Goal: Task Accomplishment & Management: Manage account settings

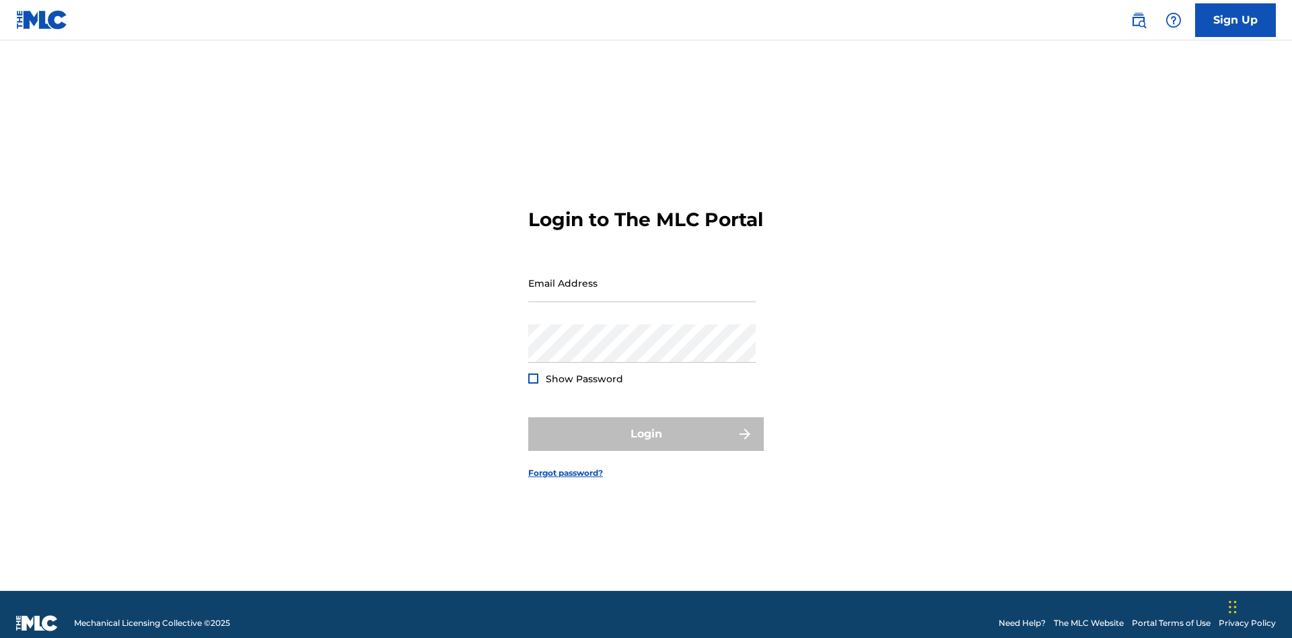
scroll to position [18, 0]
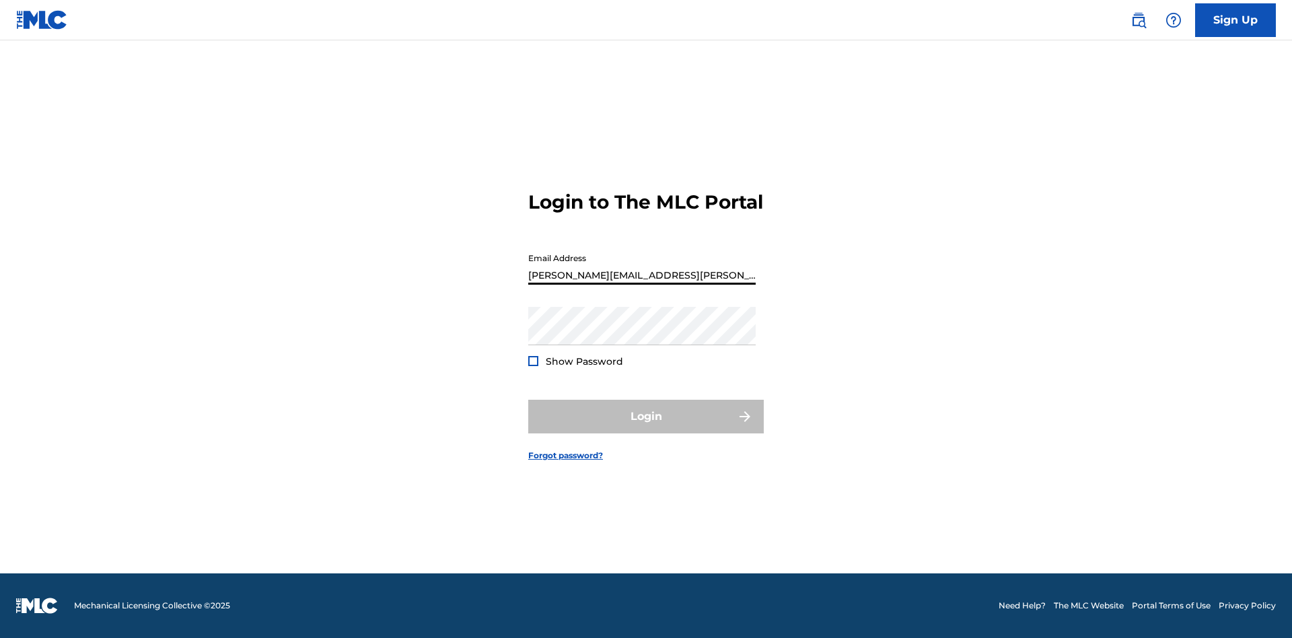
scroll to position [18, 0]
type input "[PERSON_NAME][EMAIL_ADDRESS][PERSON_NAME][DOMAIN_NAME]"
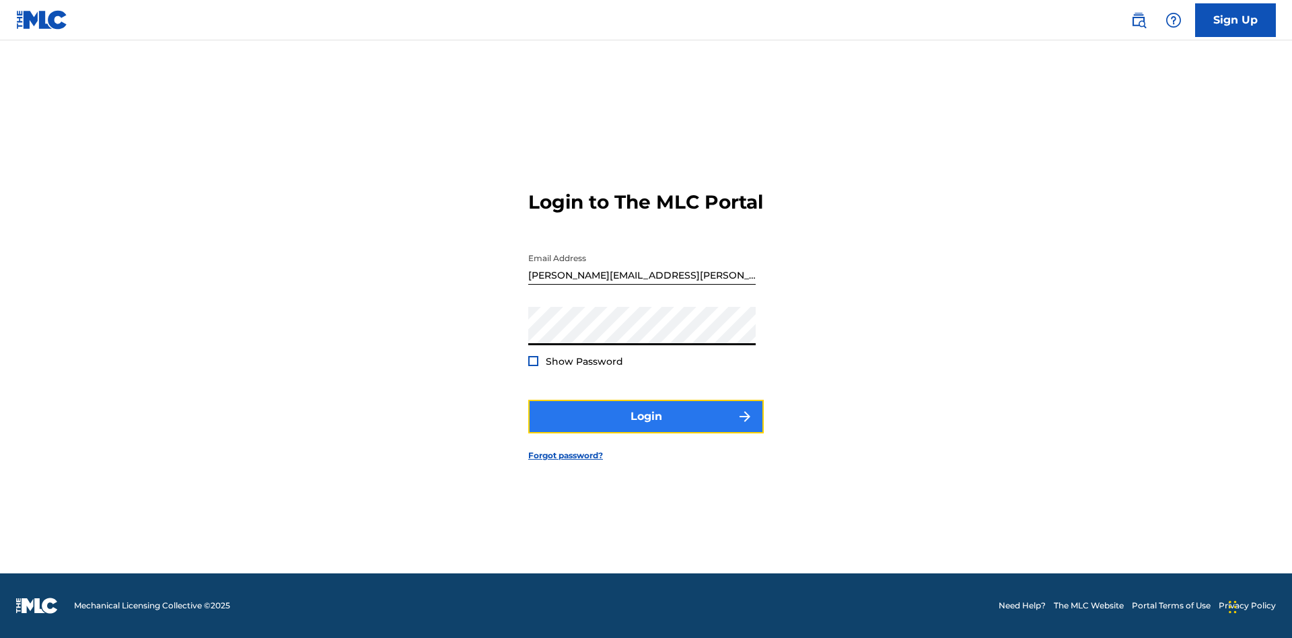
click at [646, 428] on button "Login" at bounding box center [646, 417] width 236 height 34
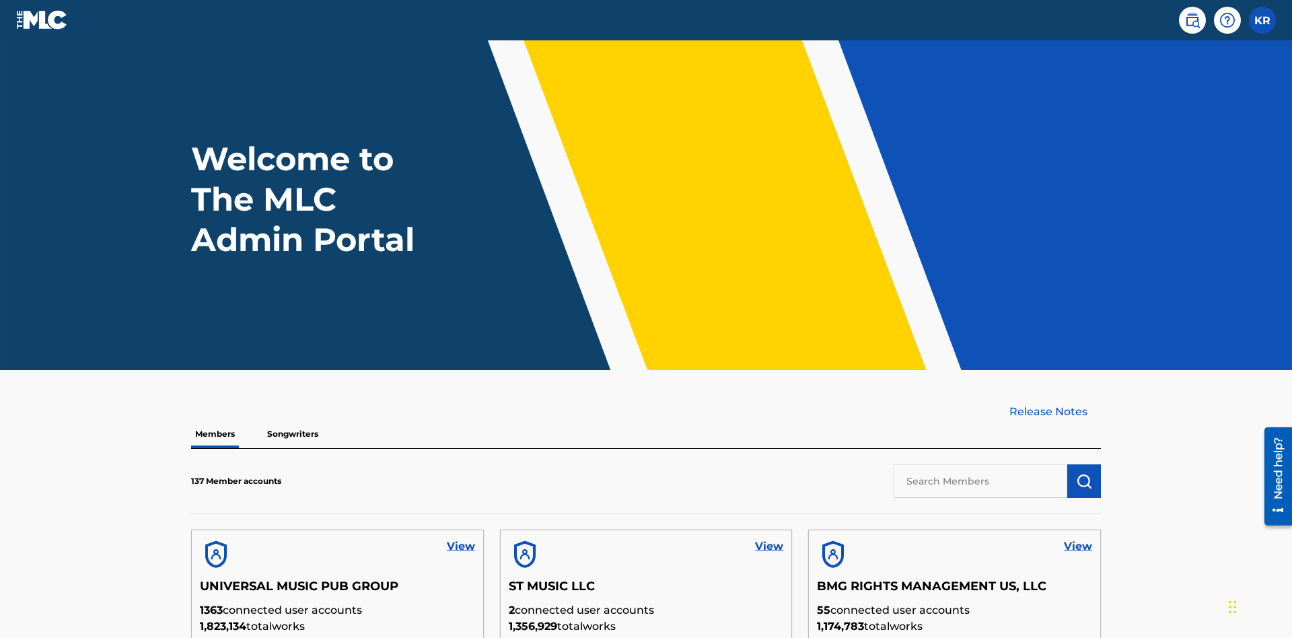
click at [981, 464] on input "text" at bounding box center [981, 481] width 174 height 34
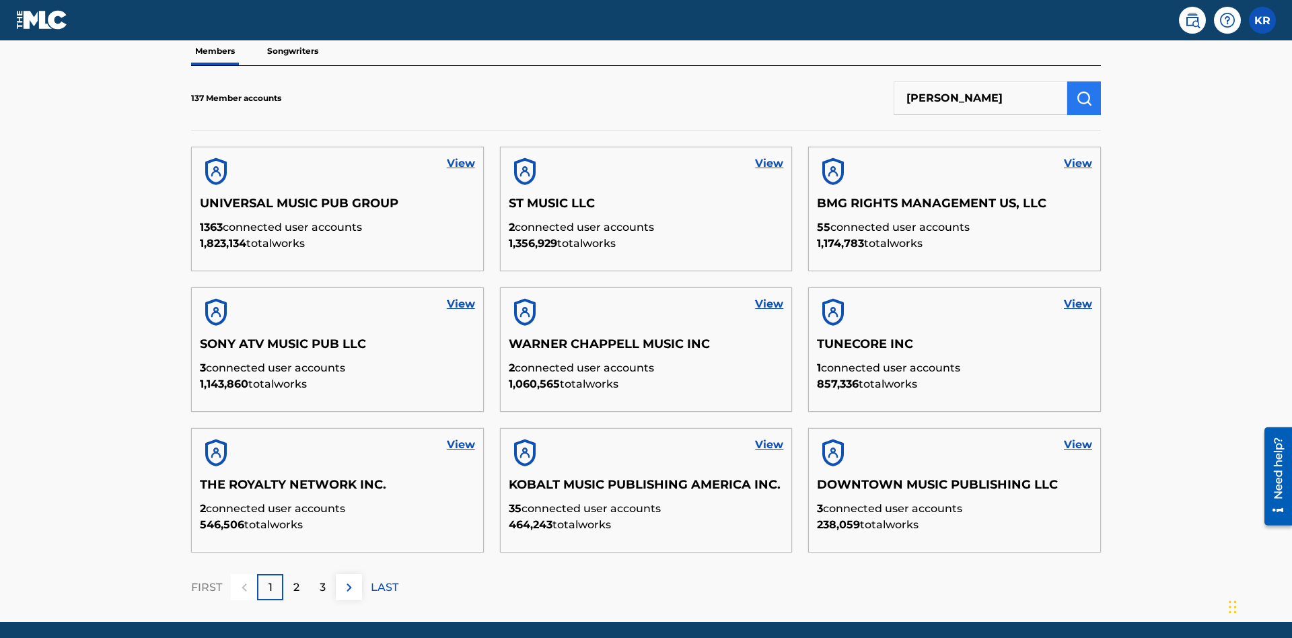
type input "RONALD MCTESTERSON"
click at [1084, 90] on img "submit" at bounding box center [1084, 98] width 16 height 16
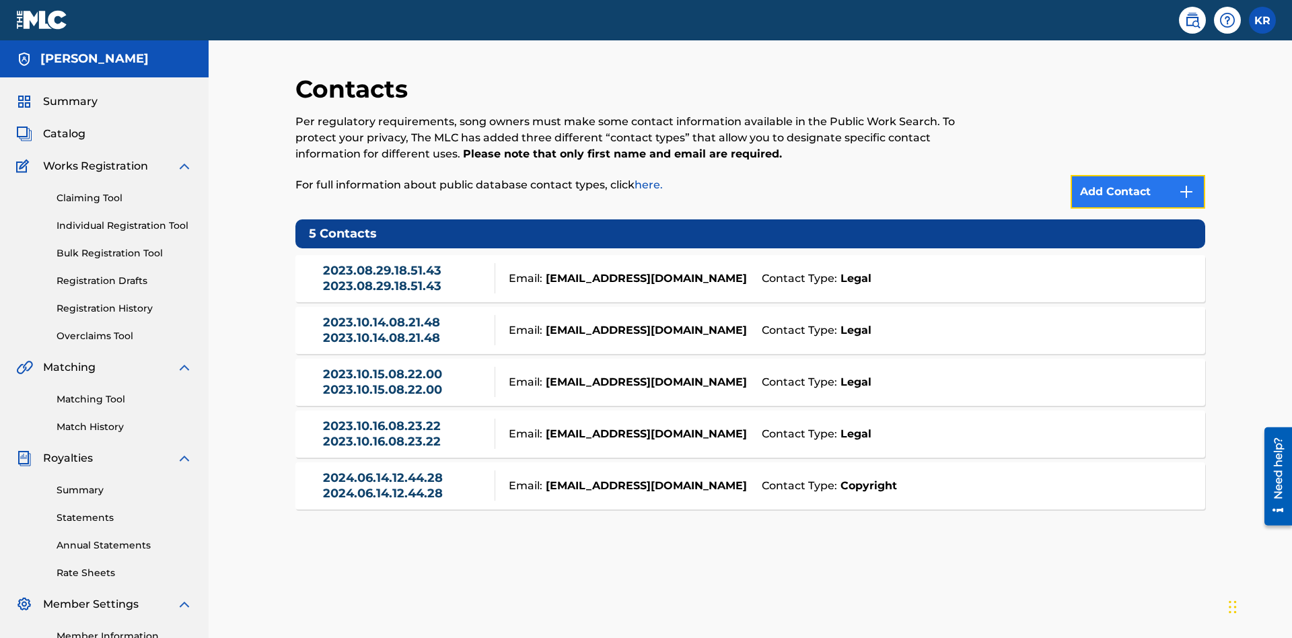
click at [1187, 184] on img at bounding box center [1187, 192] width 16 height 16
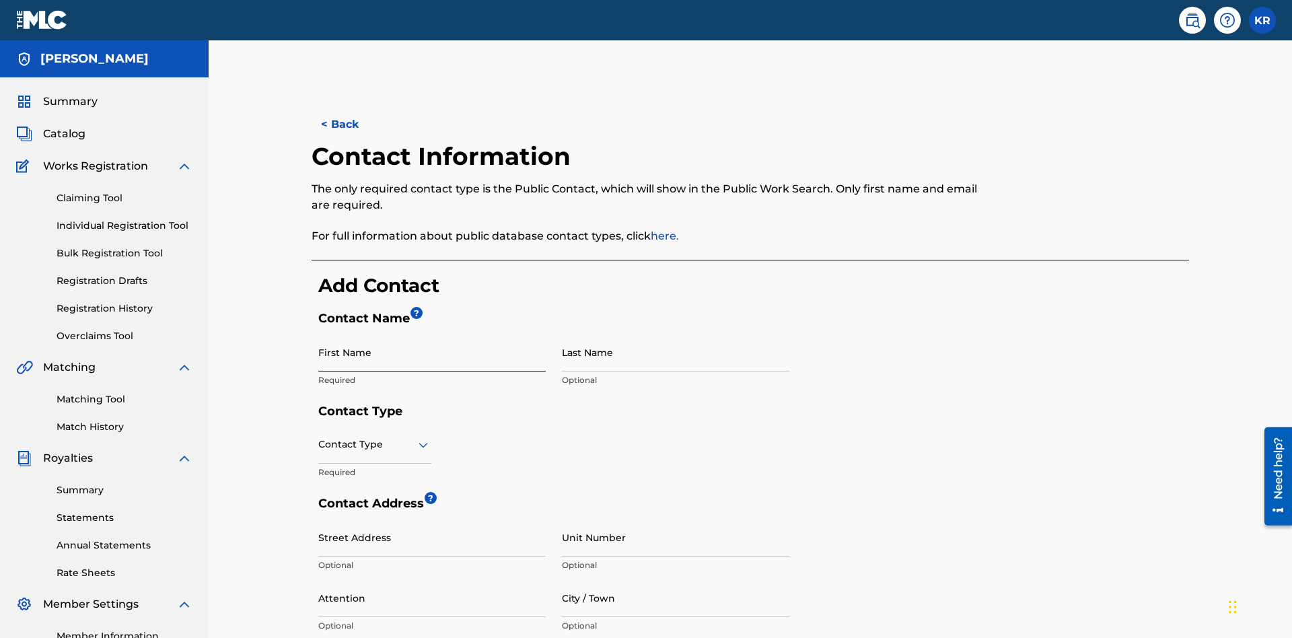
click at [432, 333] on input "First Name" at bounding box center [432, 352] width 228 height 38
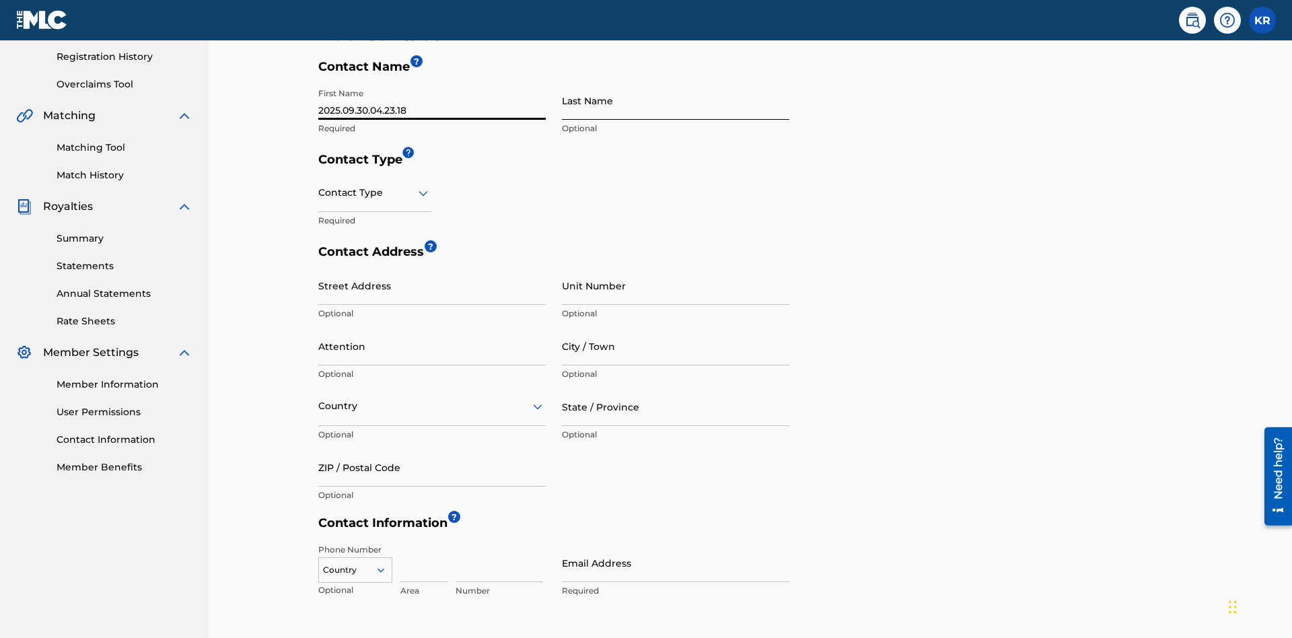
type input "2025.09.30.04.23.18"
click at [676, 100] on input "Last Name" at bounding box center [676, 100] width 228 height 38
type input "2025.09.30.04.23.18"
click at [319, 186] on input "text" at bounding box center [319, 193] width 3 height 14
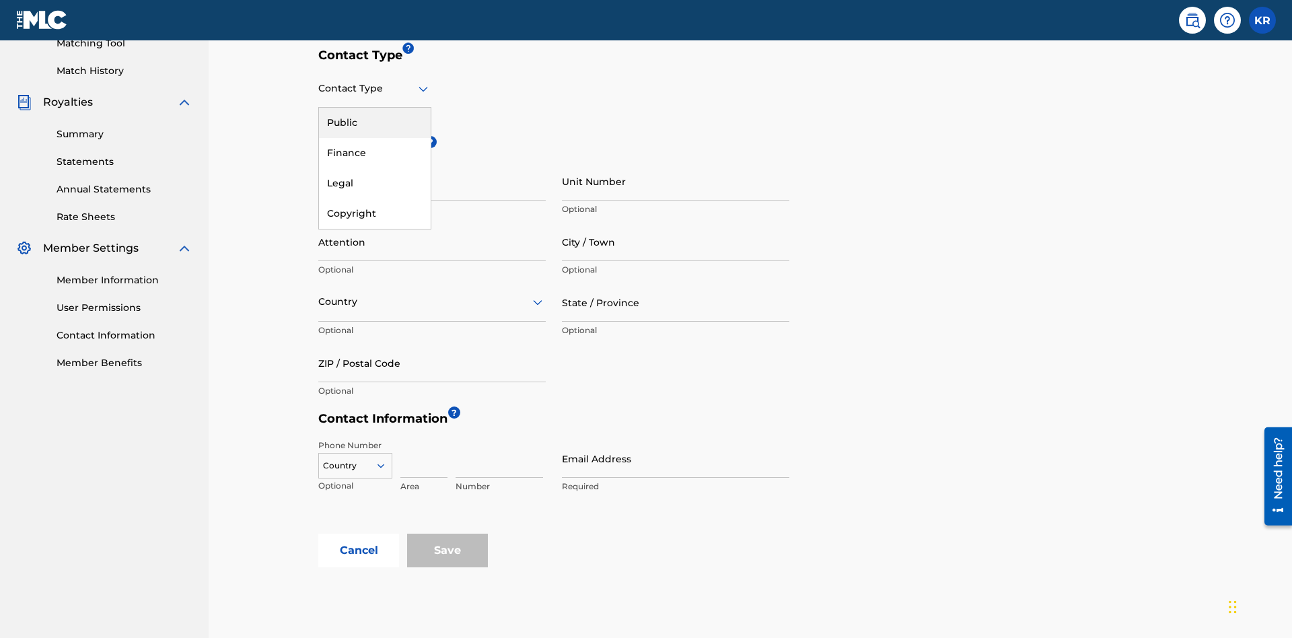
click at [375, 183] on div "Legal" at bounding box center [375, 183] width 112 height 30
click at [676, 223] on input "City / Town" at bounding box center [676, 242] width 228 height 38
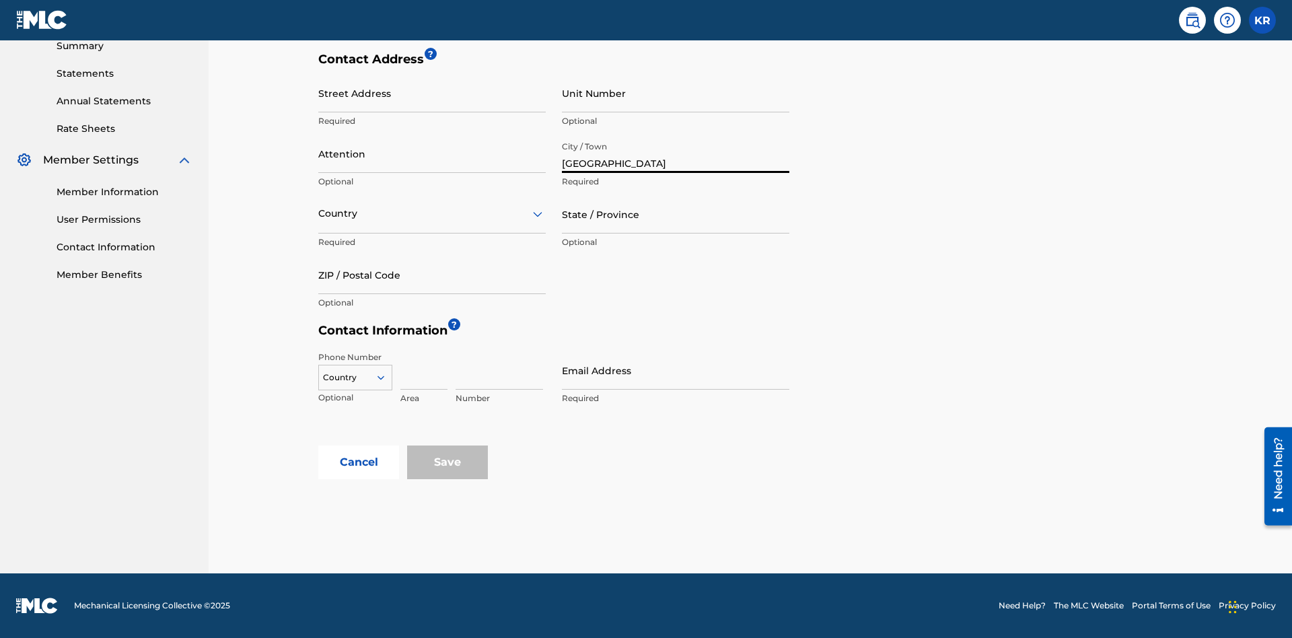
scroll to position [437, 0]
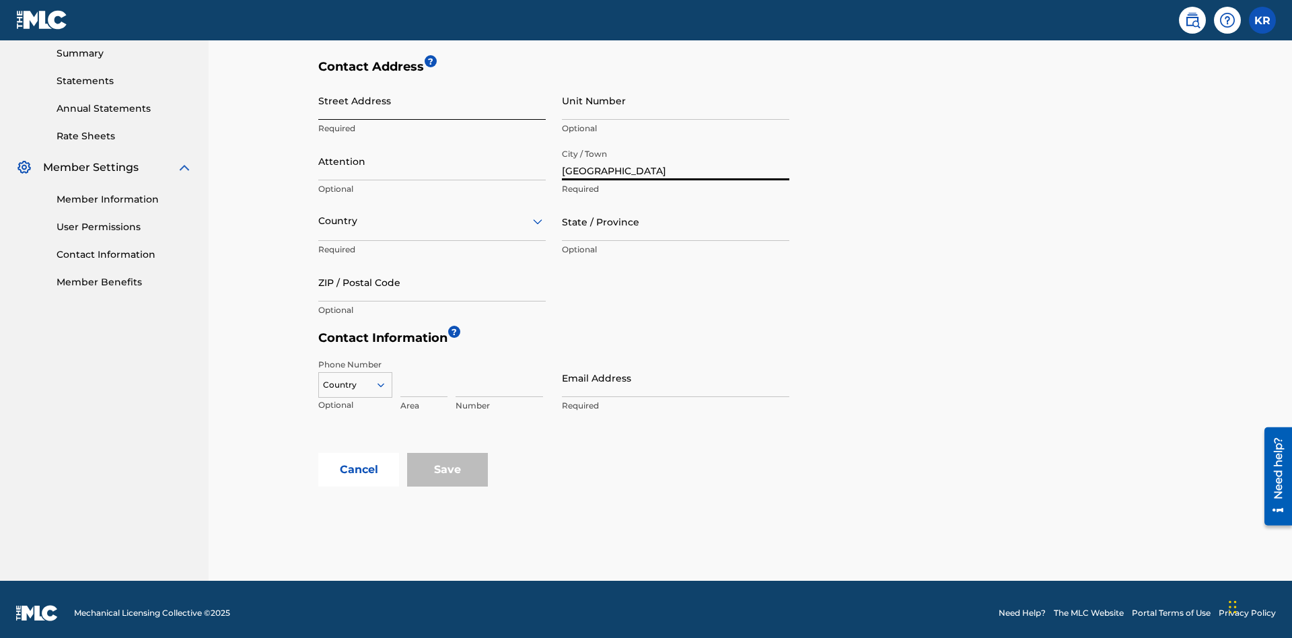
type input "Vancouver"
click at [432, 100] on input "Street Address" at bounding box center [432, 100] width 228 height 38
type input "123 Main Street"
click at [676, 100] on input "Unit Number" at bounding box center [676, 100] width 228 height 38
type input "3B"
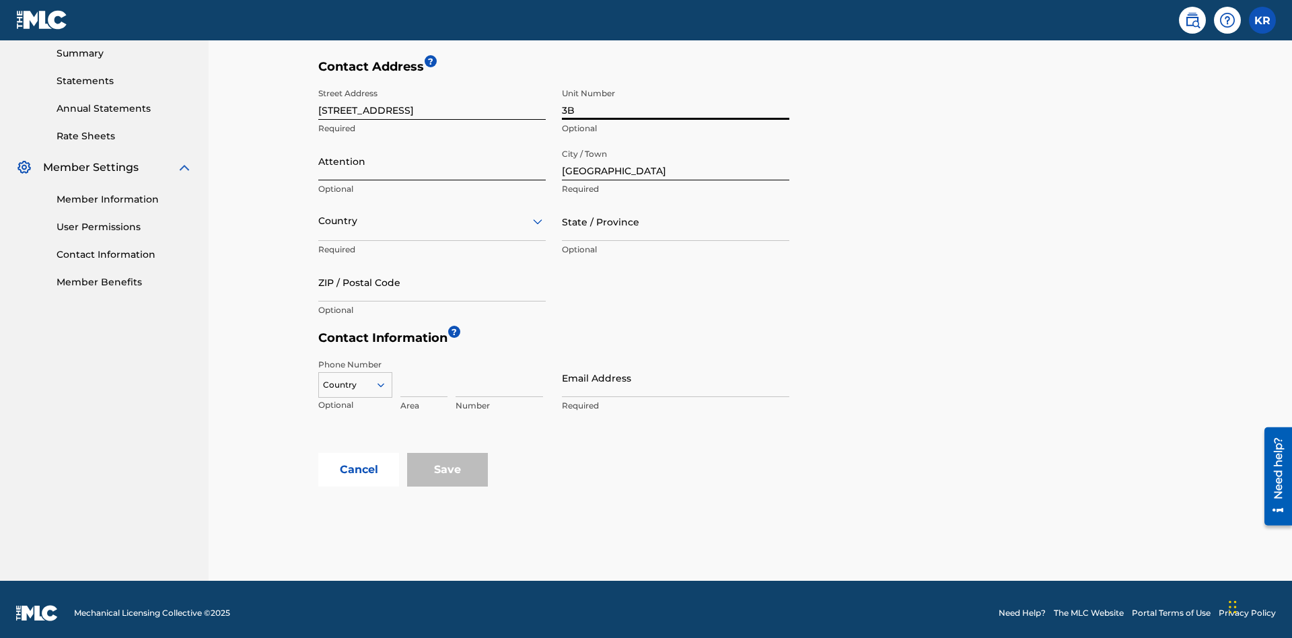
click at [432, 153] on input "Attention" at bounding box center [432, 161] width 228 height 38
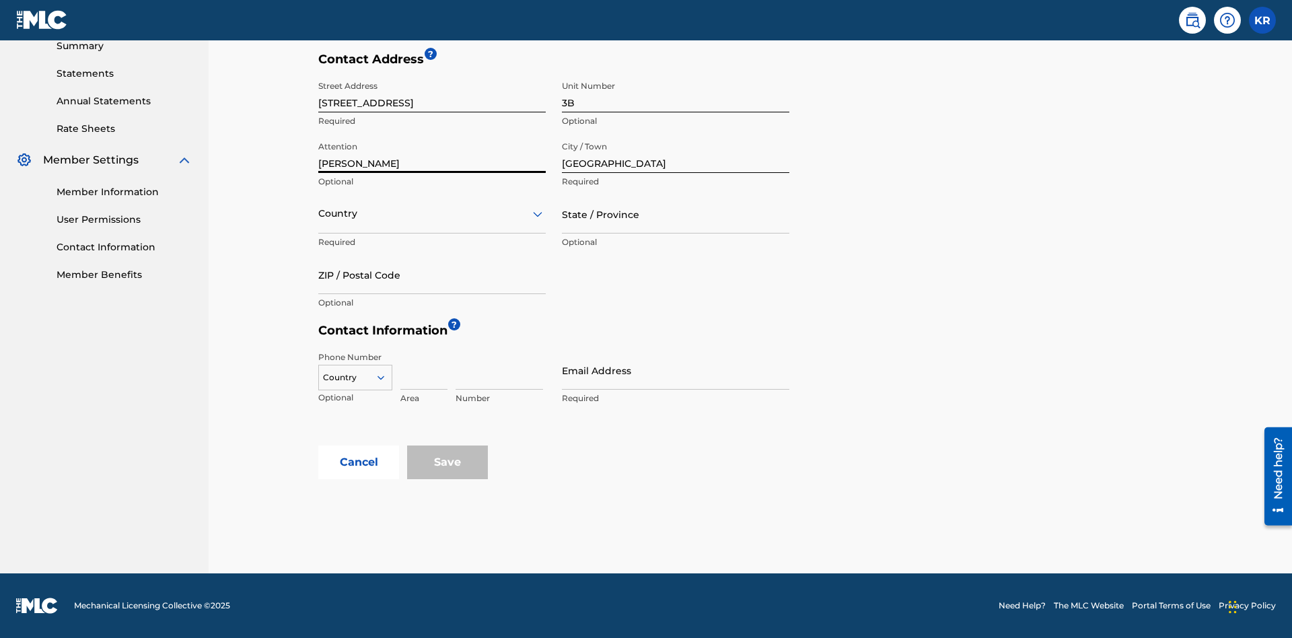
type input "Jim Jones"
click at [319, 213] on input "text" at bounding box center [319, 214] width 3 height 14
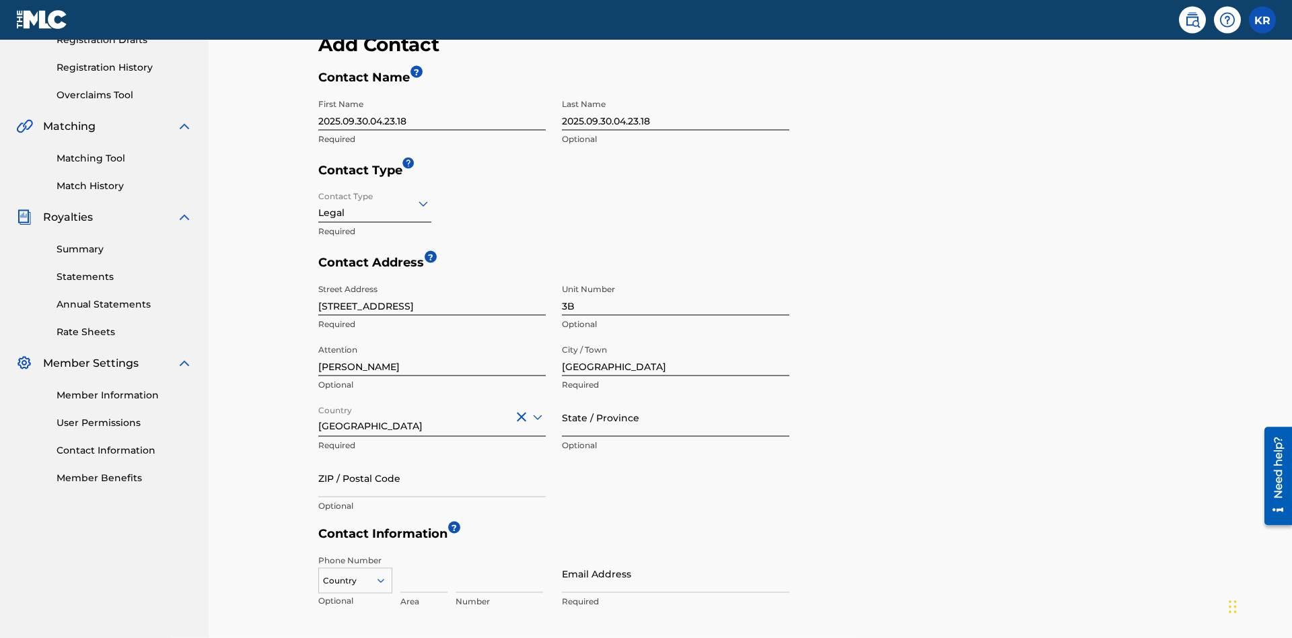
click at [676, 398] on input "State / Province" at bounding box center [676, 417] width 228 height 38
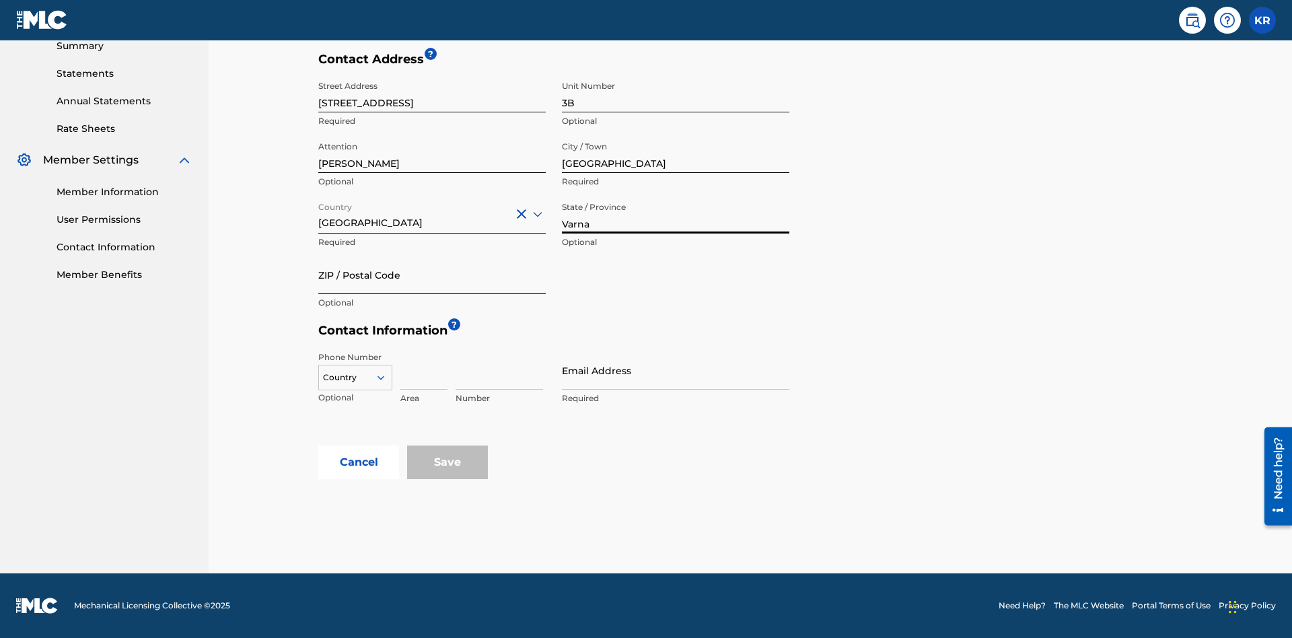
type input "Varna"
click at [432, 275] on input "ZIP / Postal Code" at bounding box center [432, 275] width 228 height 38
type input "V5X 2Z9"
click at [386, 378] on icon at bounding box center [381, 378] width 12 height 12
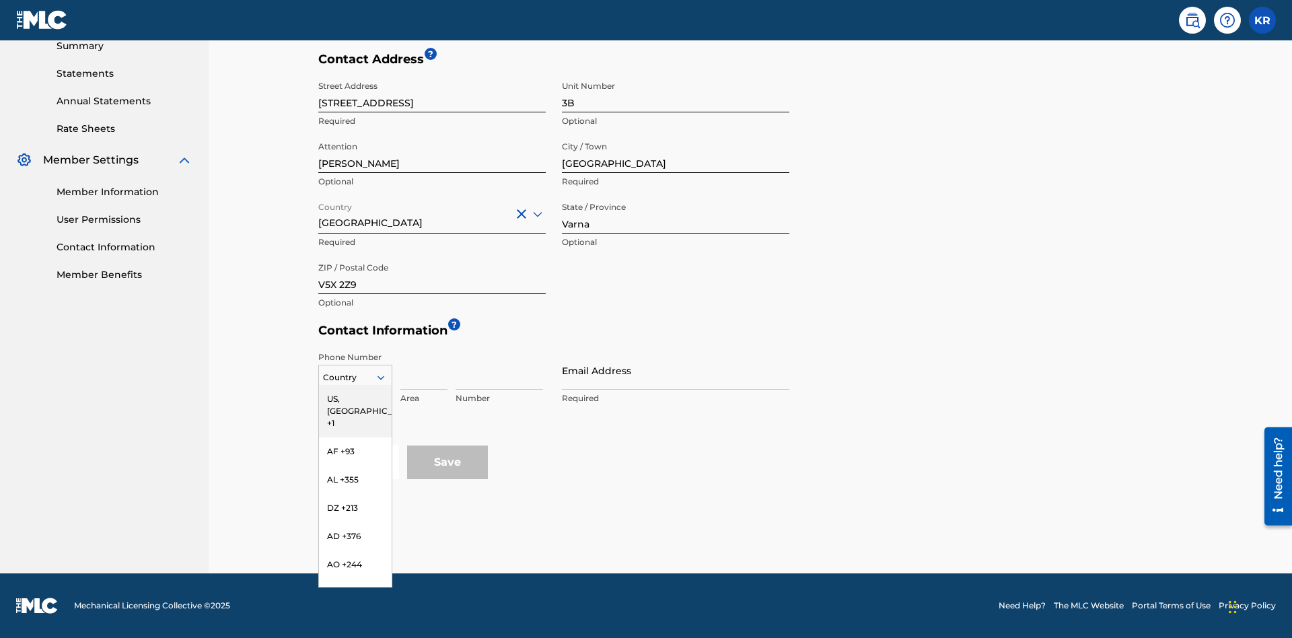
click at [355, 399] on div "US, CA +1" at bounding box center [355, 411] width 73 height 53
click at [424, 370] on input at bounding box center [424, 370] width 47 height 38
type input "202"
click at [499, 370] on input at bounding box center [500, 370] width 88 height 38
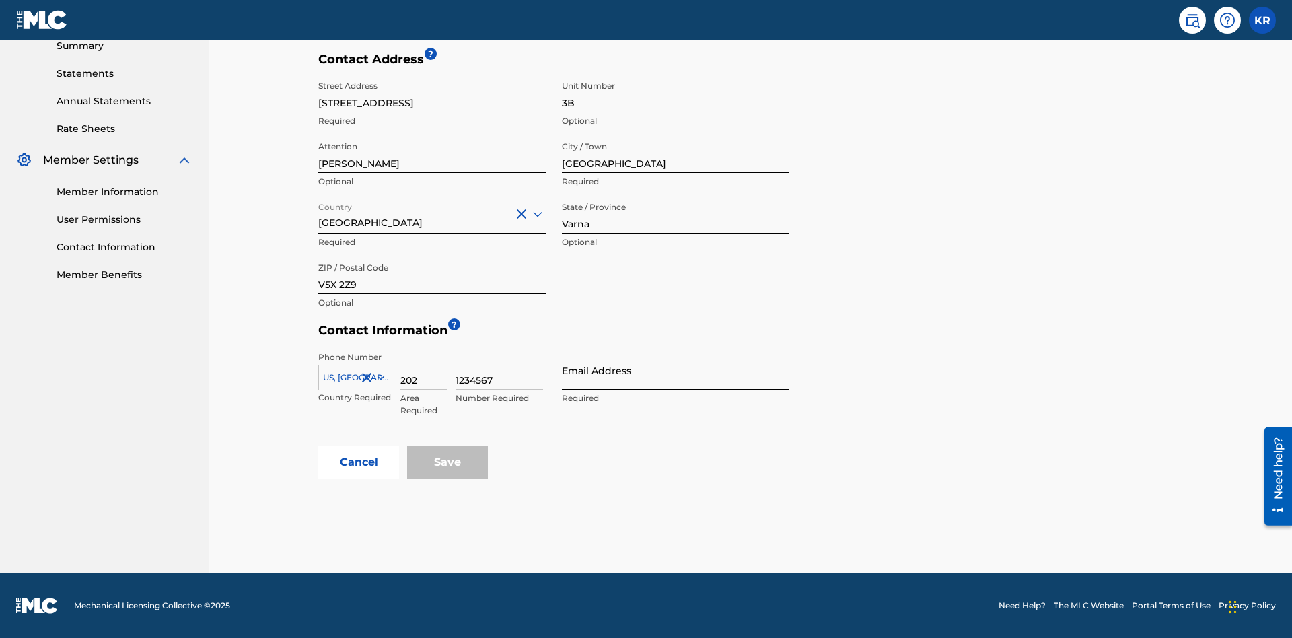
type input "1234567"
click at [676, 370] on input "Email Address" at bounding box center [676, 370] width 228 height 38
type input "tester@email.com"
click at [359, 462] on button "Cancel" at bounding box center [358, 463] width 81 height 34
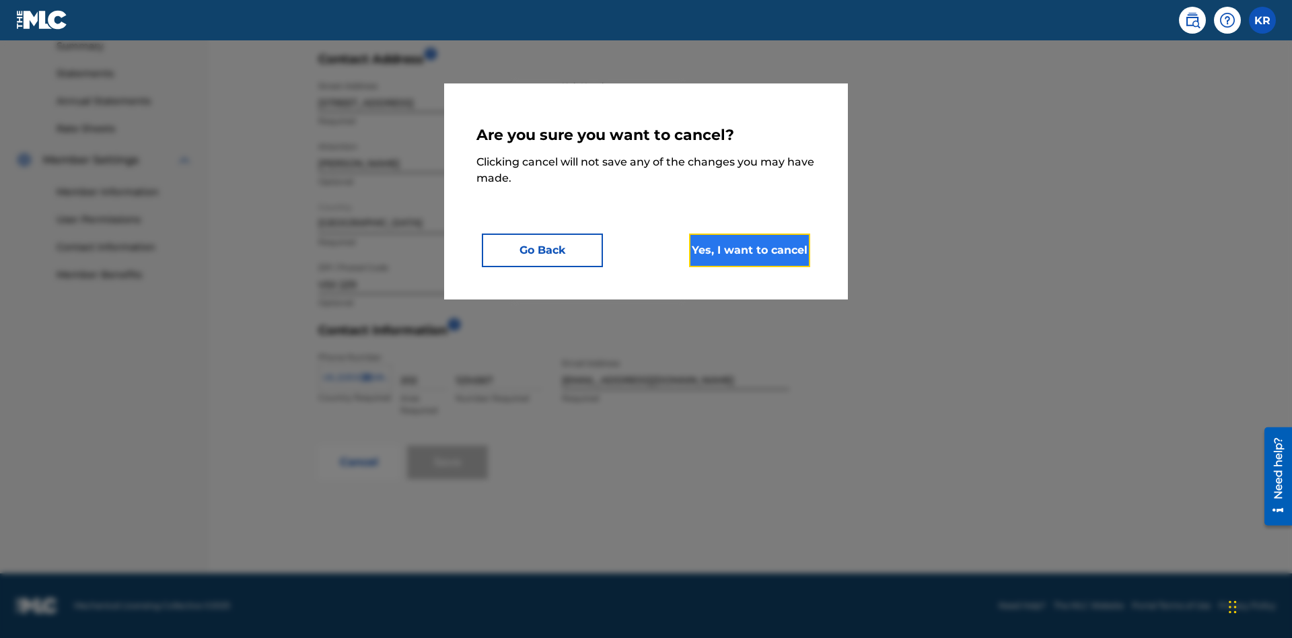
click at [750, 250] on button "Yes, I want to cancel" at bounding box center [749, 251] width 121 height 34
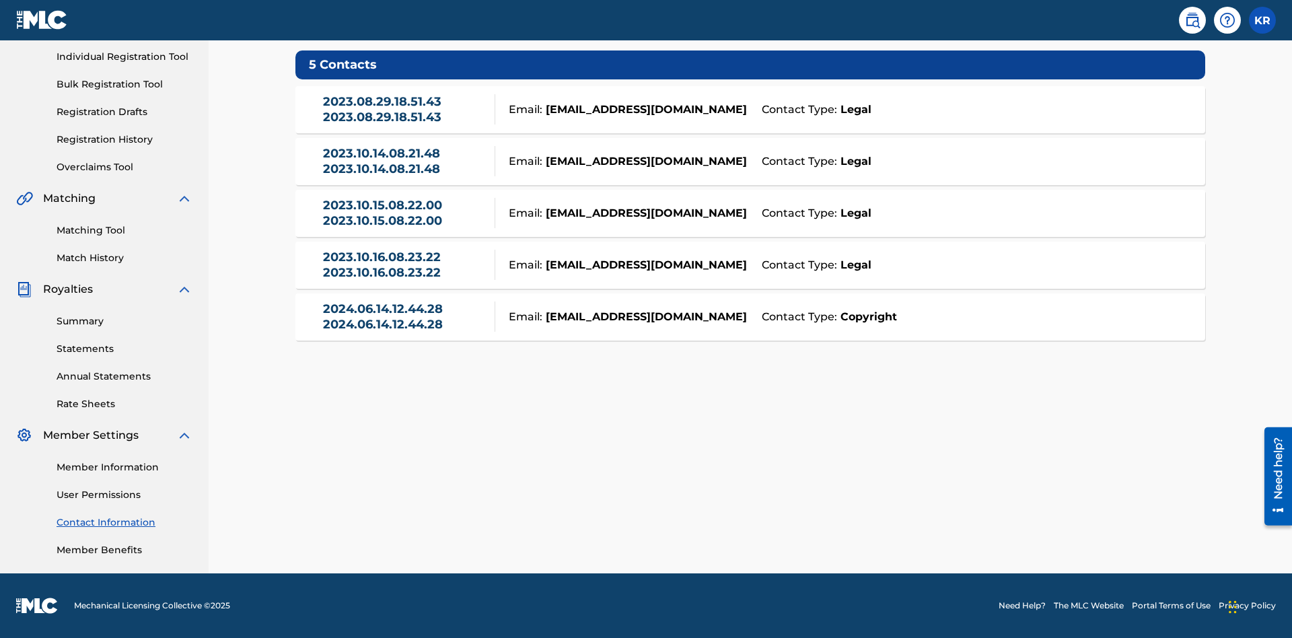
scroll to position [103, 0]
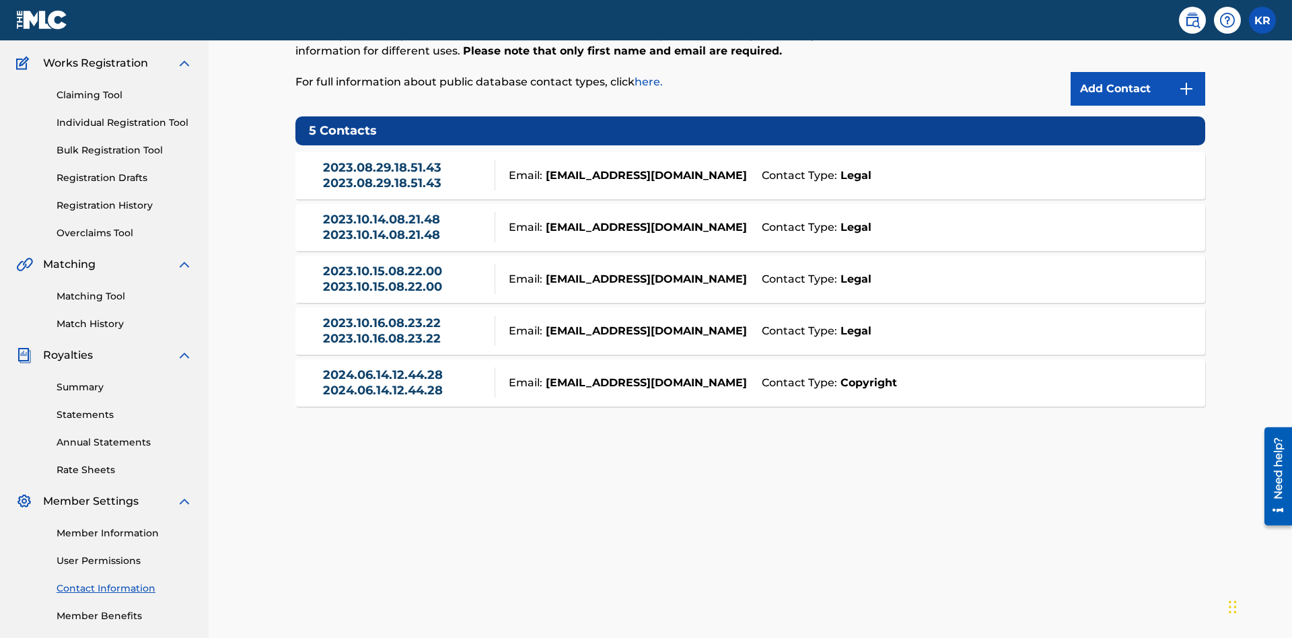
click at [751, 168] on div "Email: tester@email.com" at bounding box center [624, 176] width 259 height 16
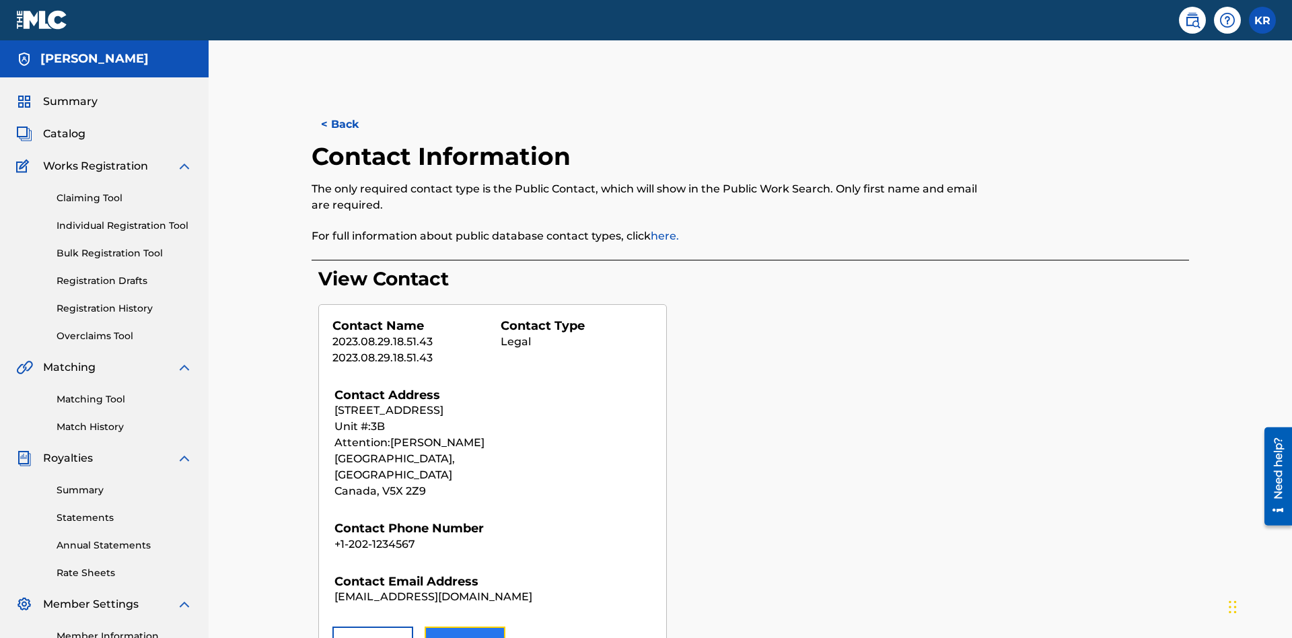
click at [465, 627] on button "Edit" at bounding box center [465, 644] width 81 height 34
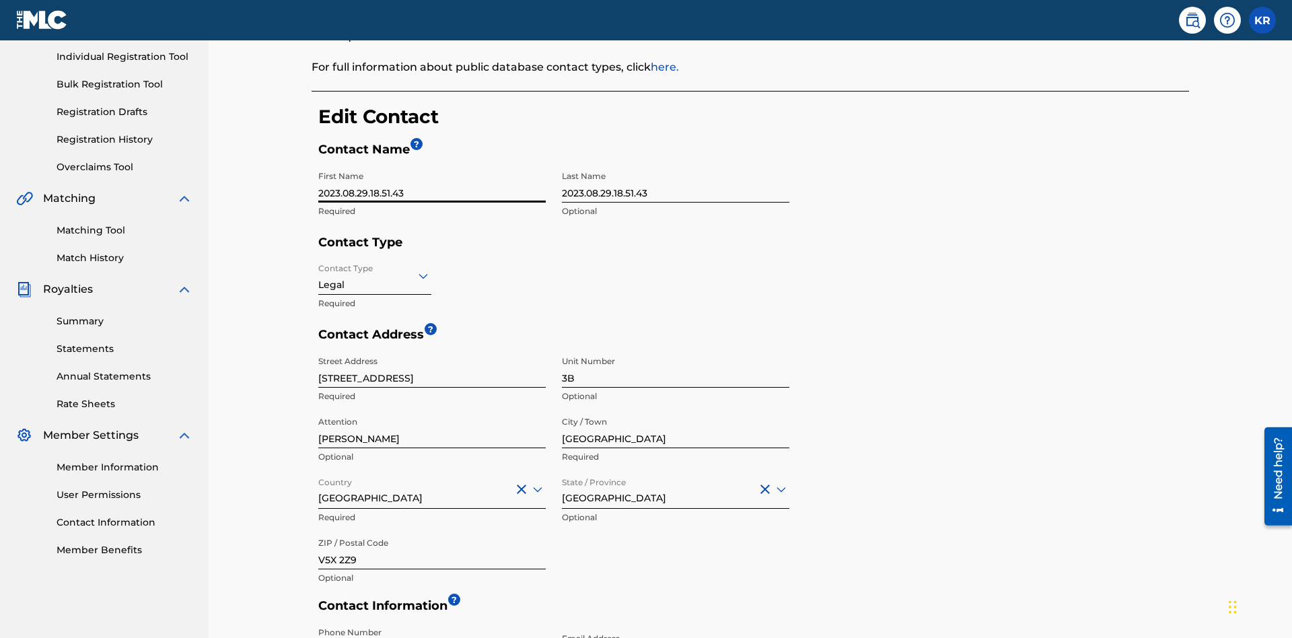
scroll to position [252, 0]
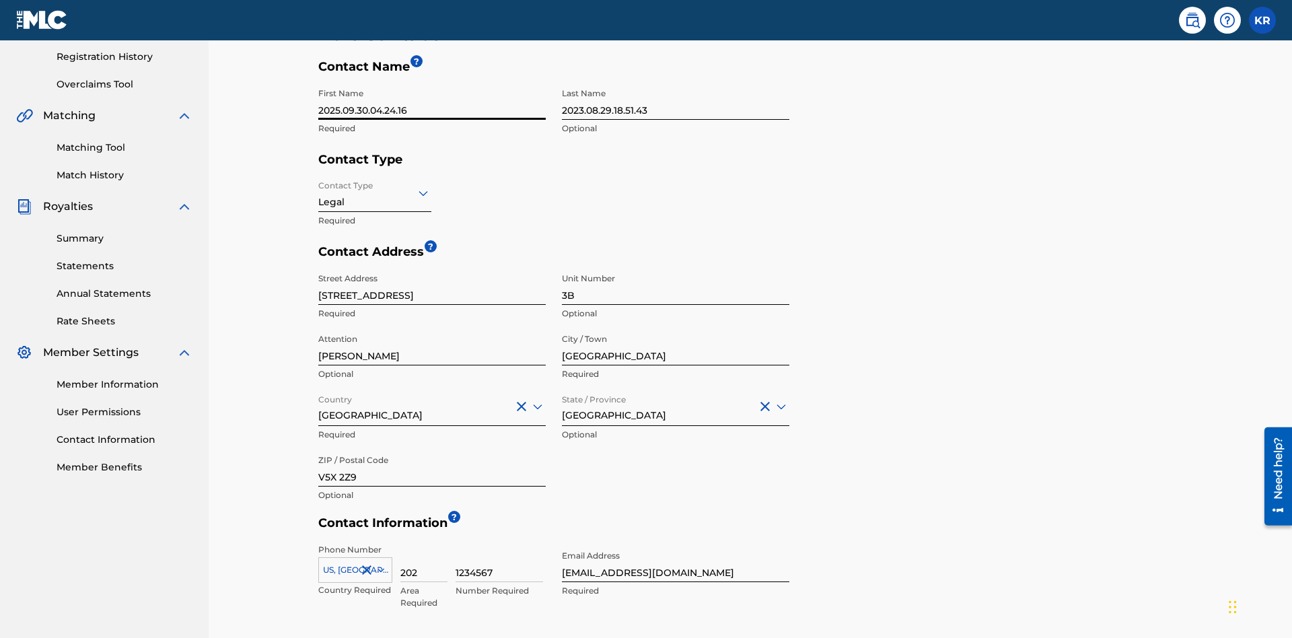
type input "2025.09.30.04.24.16"
click at [676, 100] on input "2023.08.29.18.51.43" at bounding box center [676, 100] width 228 height 38
type input "2025.09.30.04.24.16"
click at [319, 186] on input "Contact Type" at bounding box center [319, 193] width 3 height 14
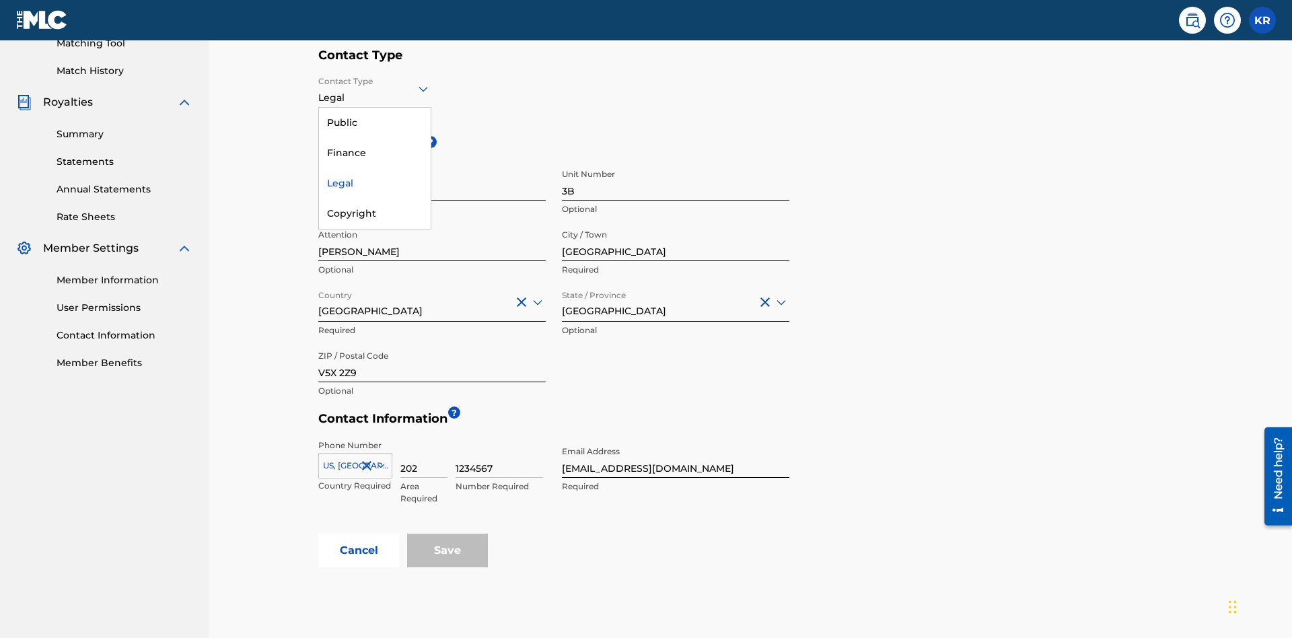
click at [375, 183] on div "Legal" at bounding box center [375, 183] width 112 height 30
click at [676, 223] on input "Vancouver" at bounding box center [676, 242] width 228 height 38
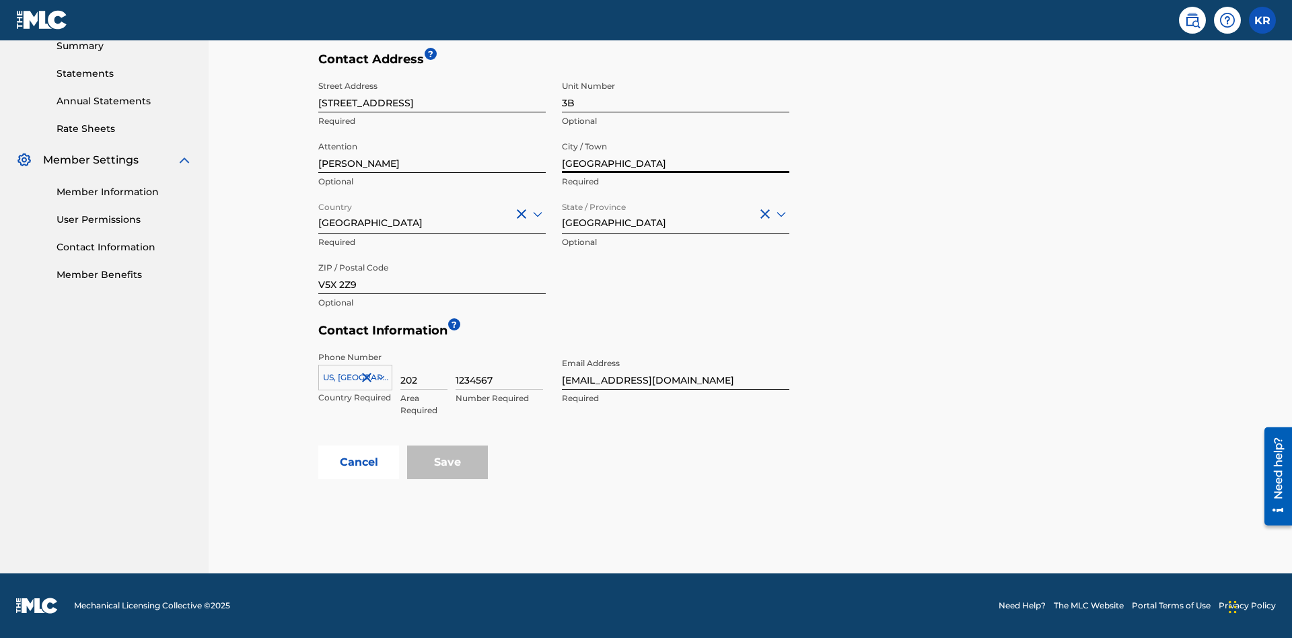
type input "North Sydney"
click at [432, 100] on input "123 Main Street" at bounding box center [432, 93] width 228 height 38
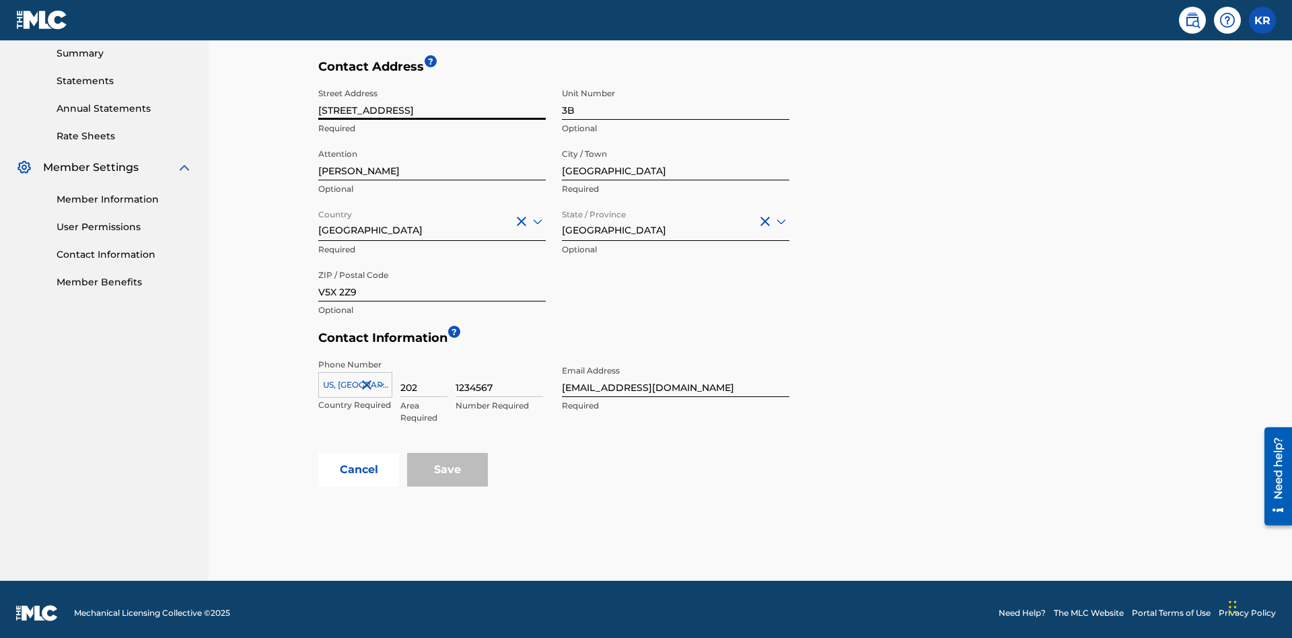
type input "900 Second Avenue"
click at [676, 100] on input "3B" at bounding box center [676, 100] width 228 height 38
type input "77"
click at [432, 153] on input "Jim Jones" at bounding box center [432, 161] width 228 height 38
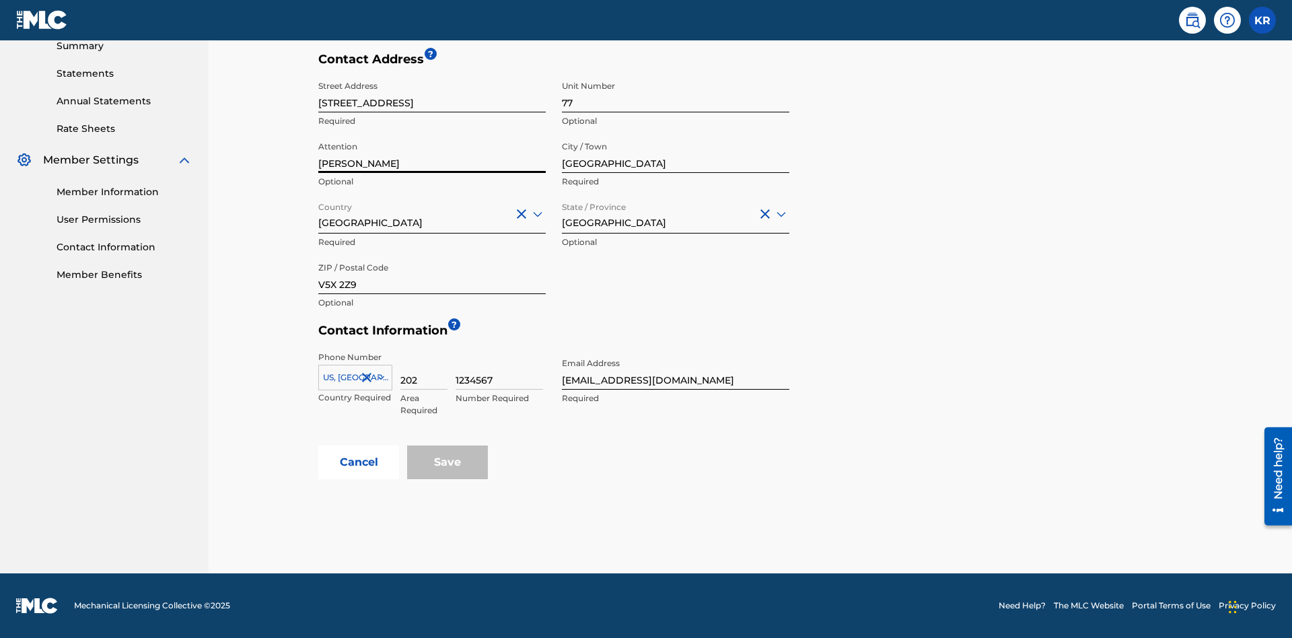
type input "Kim Miller"
click at [319, 213] on input "Country" at bounding box center [319, 214] width 3 height 14
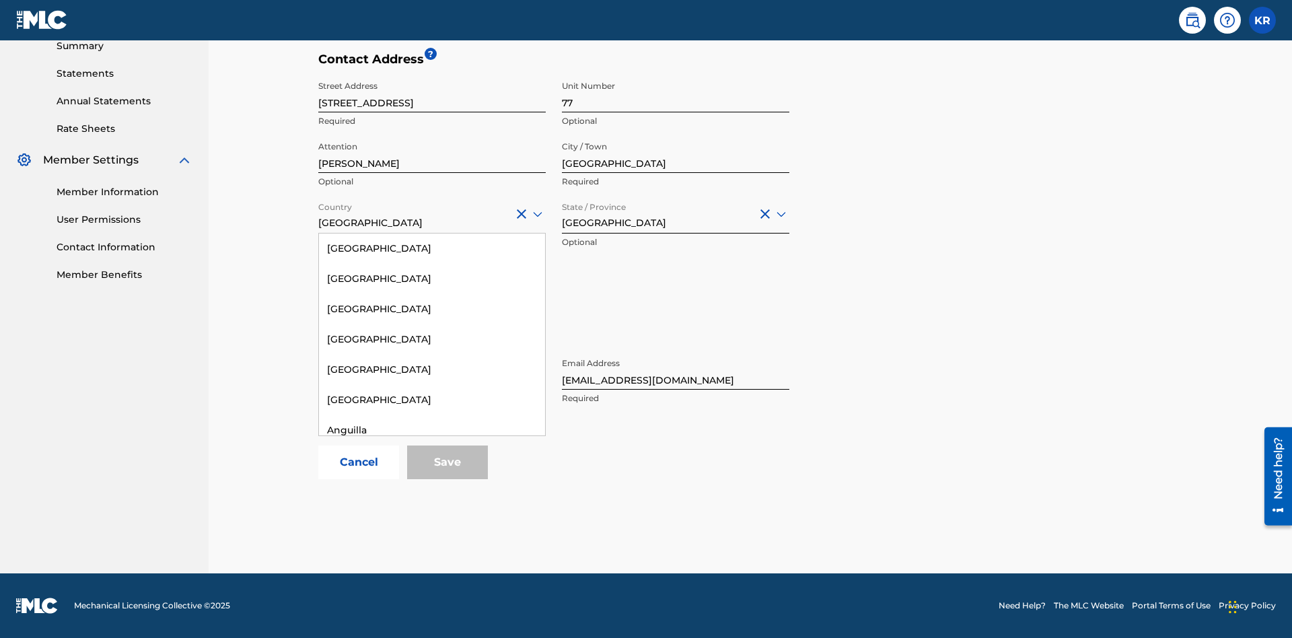
scroll to position [868, 0]
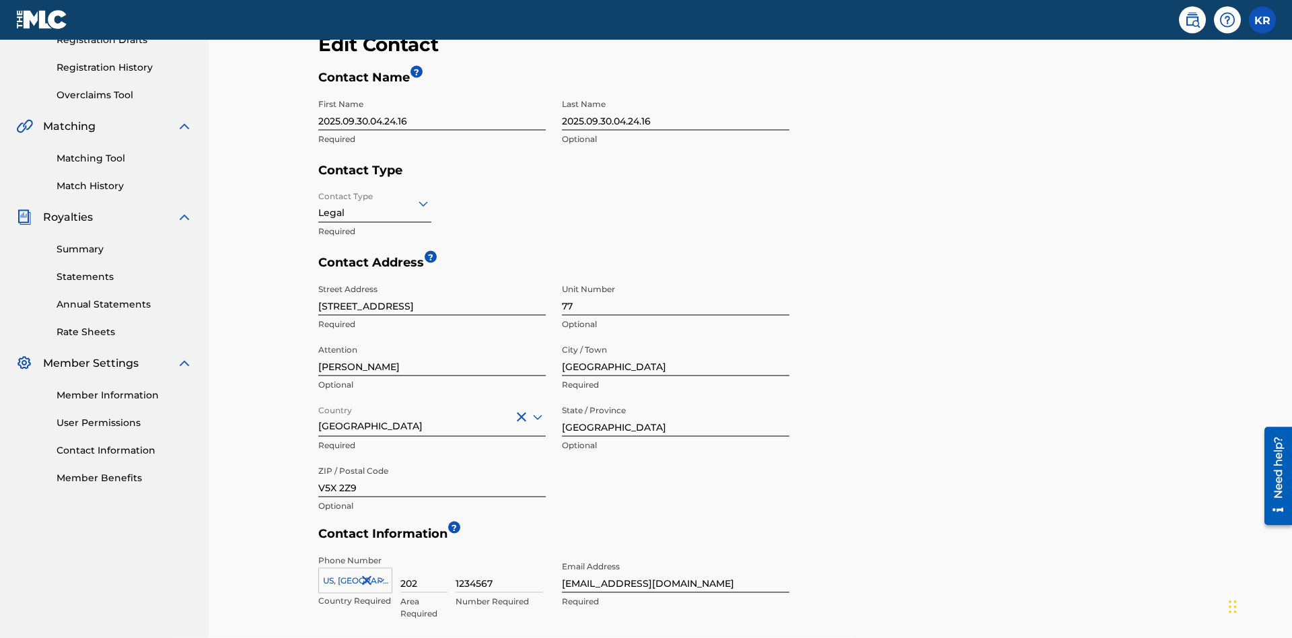
click at [676, 398] on input "British Columbia" at bounding box center [676, 417] width 228 height 38
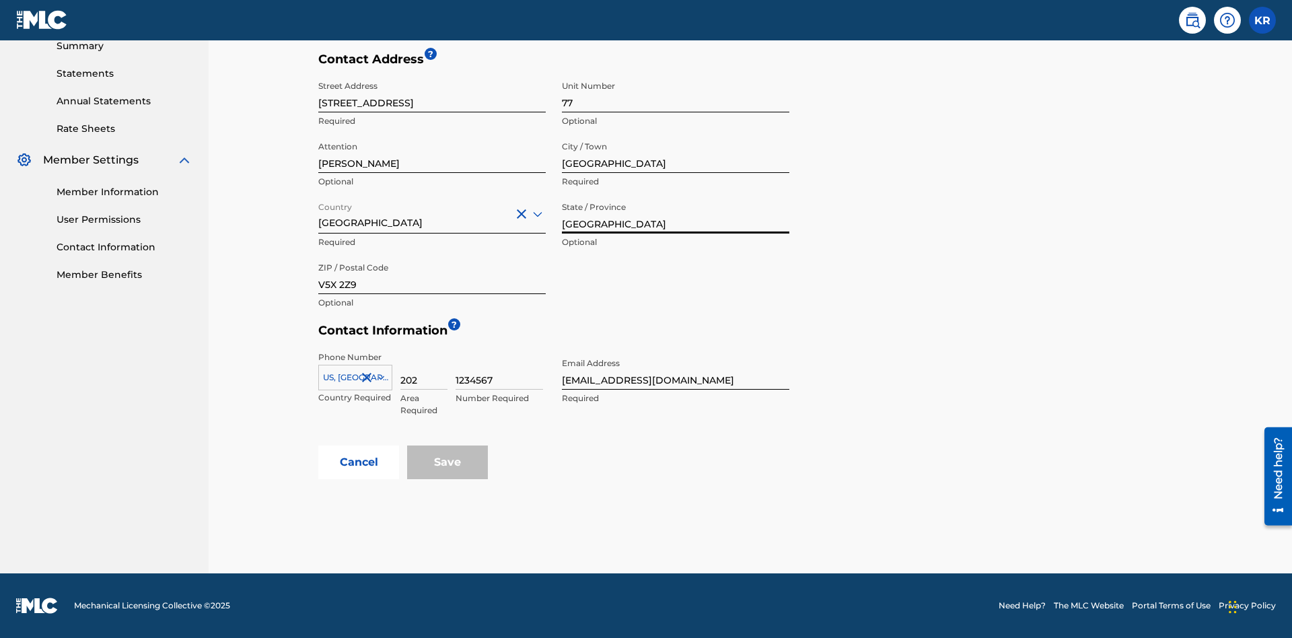
type input "NSW"
click at [432, 275] on input "V5X 2Z9" at bounding box center [432, 275] width 228 height 38
type input "2060"
click at [378, 378] on icon at bounding box center [381, 378] width 7 height 4
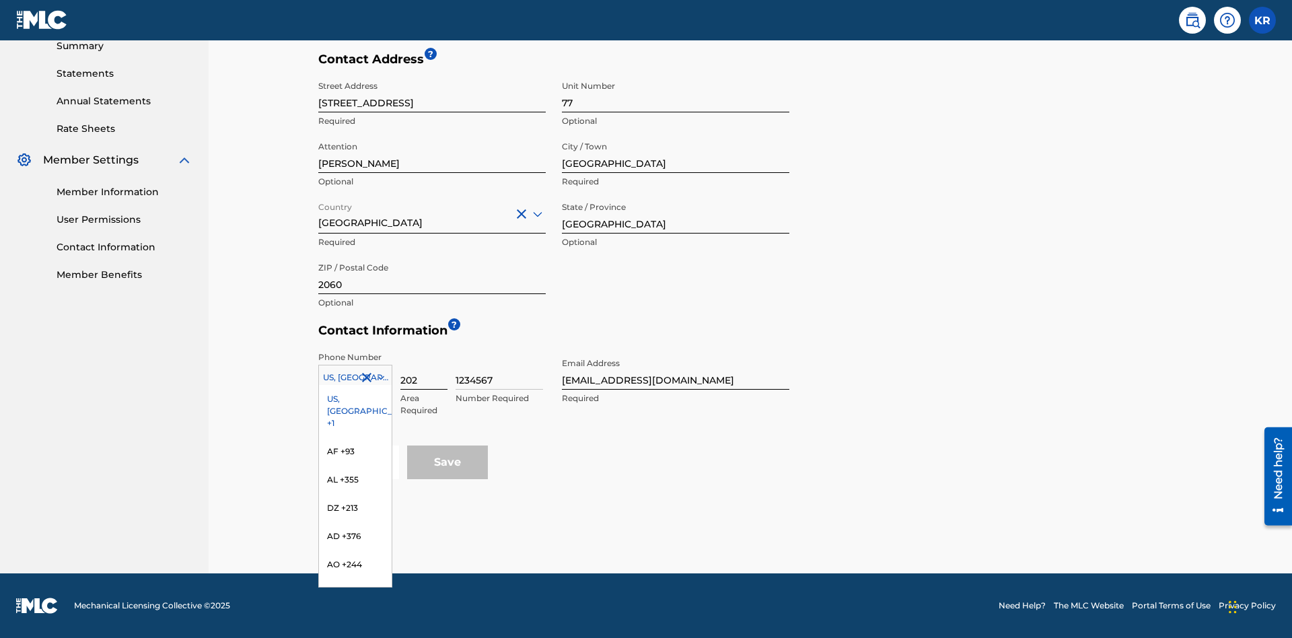
click at [424, 370] on input "202" at bounding box center [424, 370] width 47 height 38
type input "293"
click at [499, 370] on input "1234567" at bounding box center [500, 370] width 88 height 38
type input "9196900"
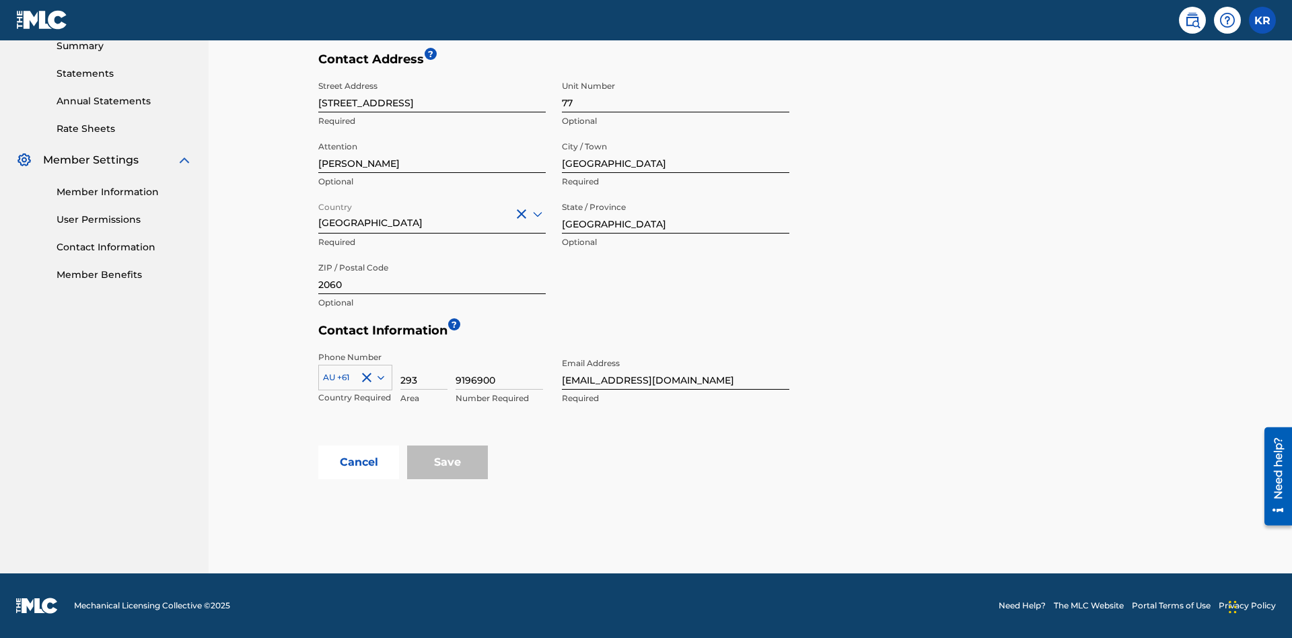
click at [676, 370] on input "tester@email.com" at bounding box center [676, 370] width 228 height 38
type input "itPro@email.com"
click at [359, 462] on button "Cancel" at bounding box center [358, 463] width 81 height 34
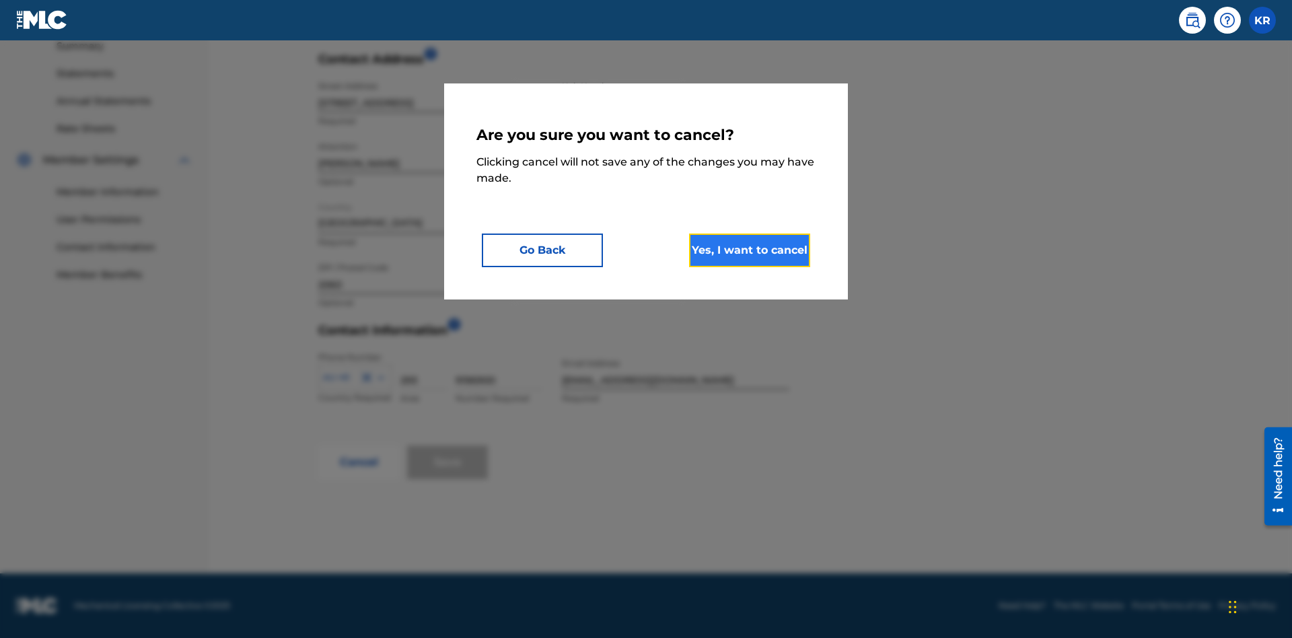
click at [750, 250] on button "Yes, I want to cancel" at bounding box center [749, 251] width 121 height 34
